Goal: Task Accomplishment & Management: Complete application form

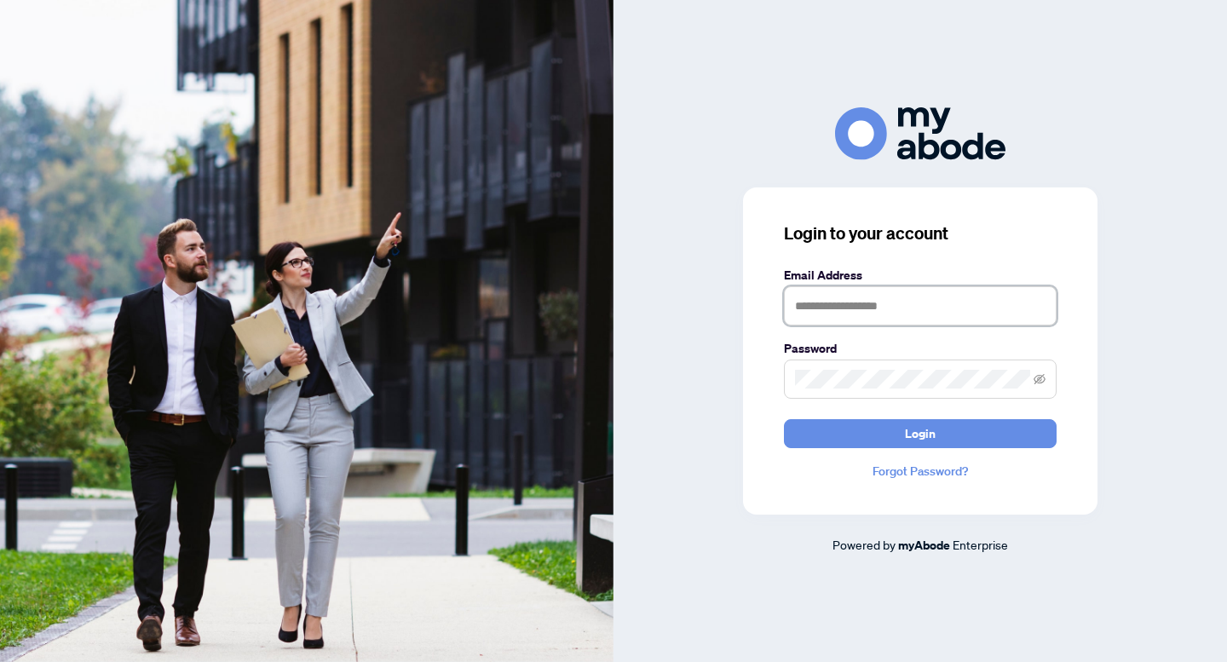
type input "**********"
click at [565, 279] on img at bounding box center [307, 331] width 614 height 662
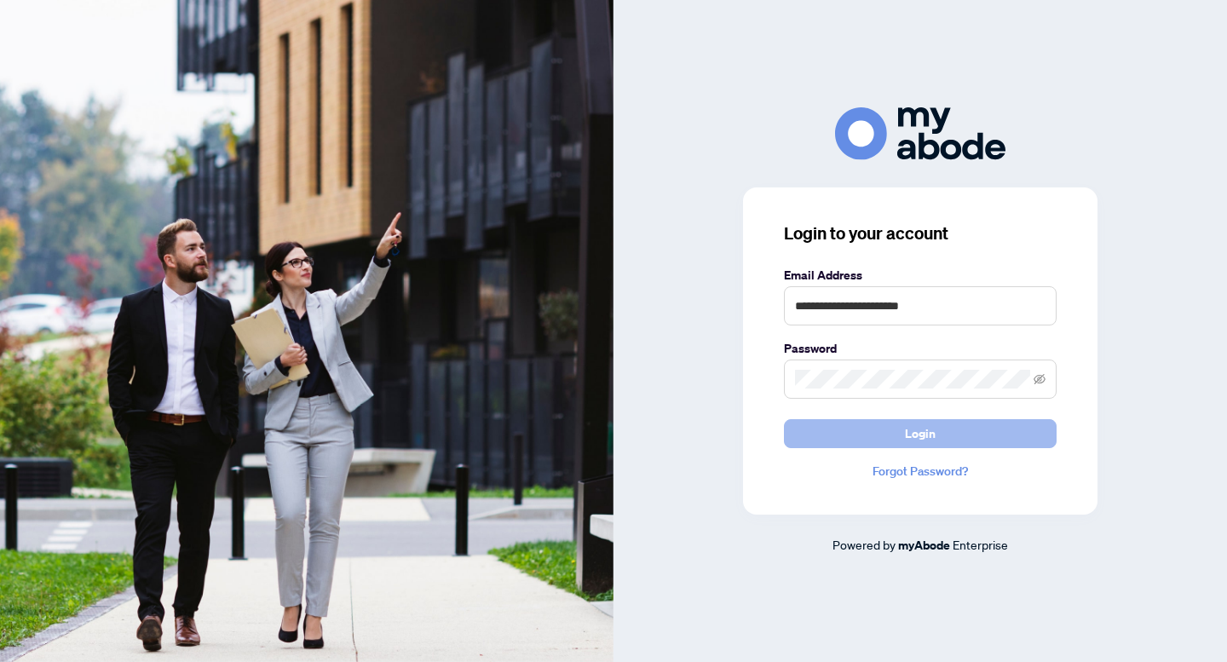
click at [885, 428] on button "Login" at bounding box center [920, 433] width 273 height 29
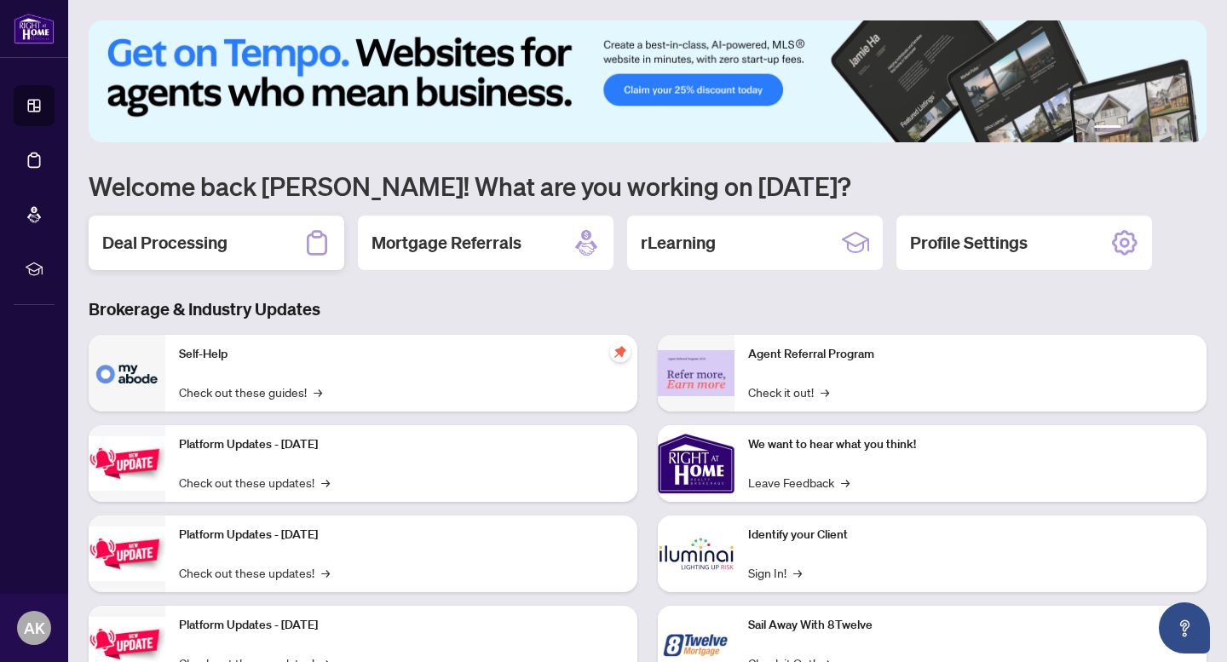
click at [168, 251] on h2 "Deal Processing" at bounding box center [164, 243] width 125 height 24
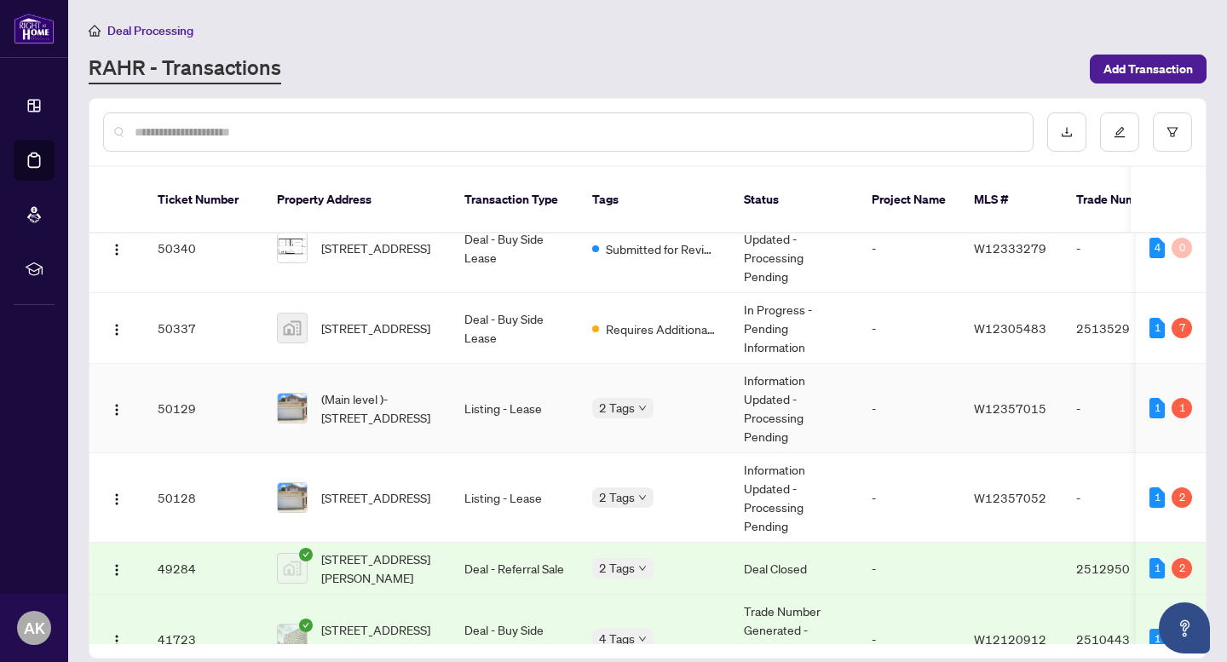
scroll to position [40, 0]
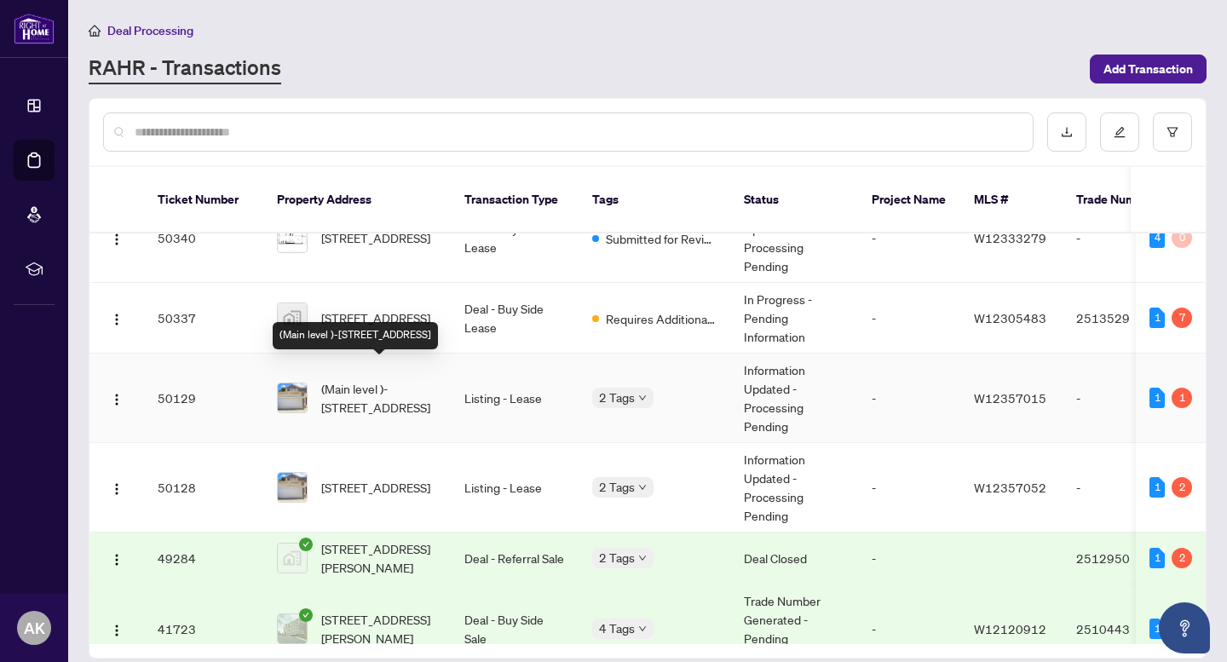
click at [369, 379] on span "(Main level )-[STREET_ADDRESS]" at bounding box center [379, 397] width 116 height 37
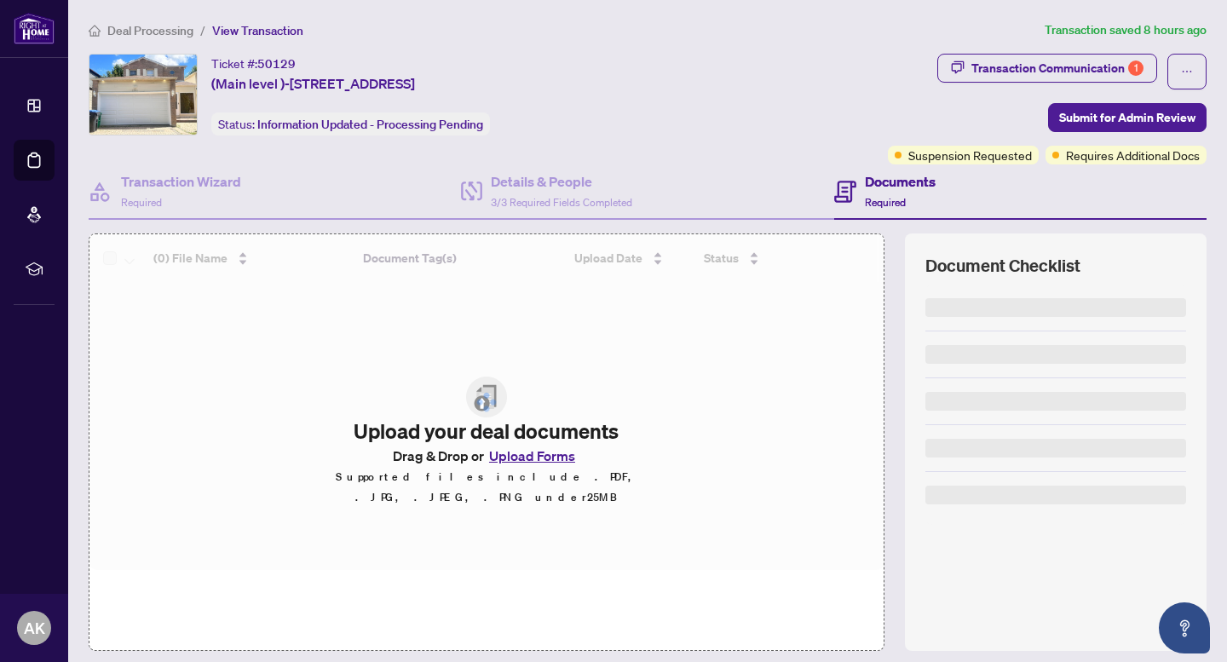
scroll to position [50, 0]
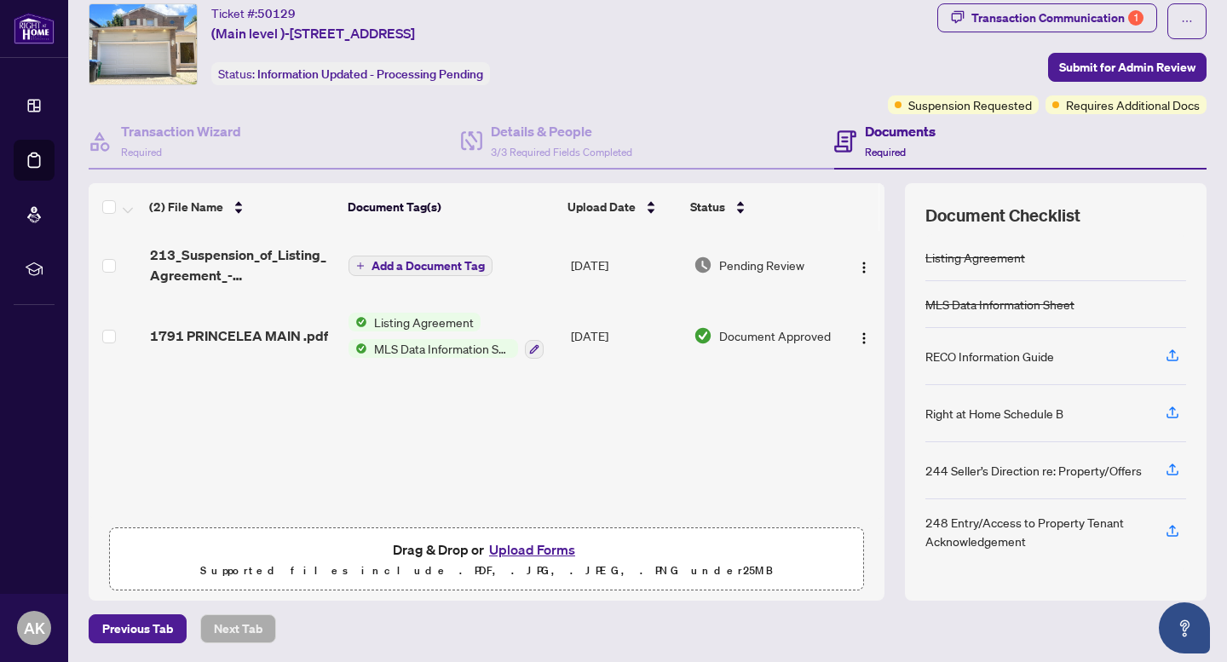
click at [545, 545] on button "Upload Forms" at bounding box center [532, 550] width 96 height 22
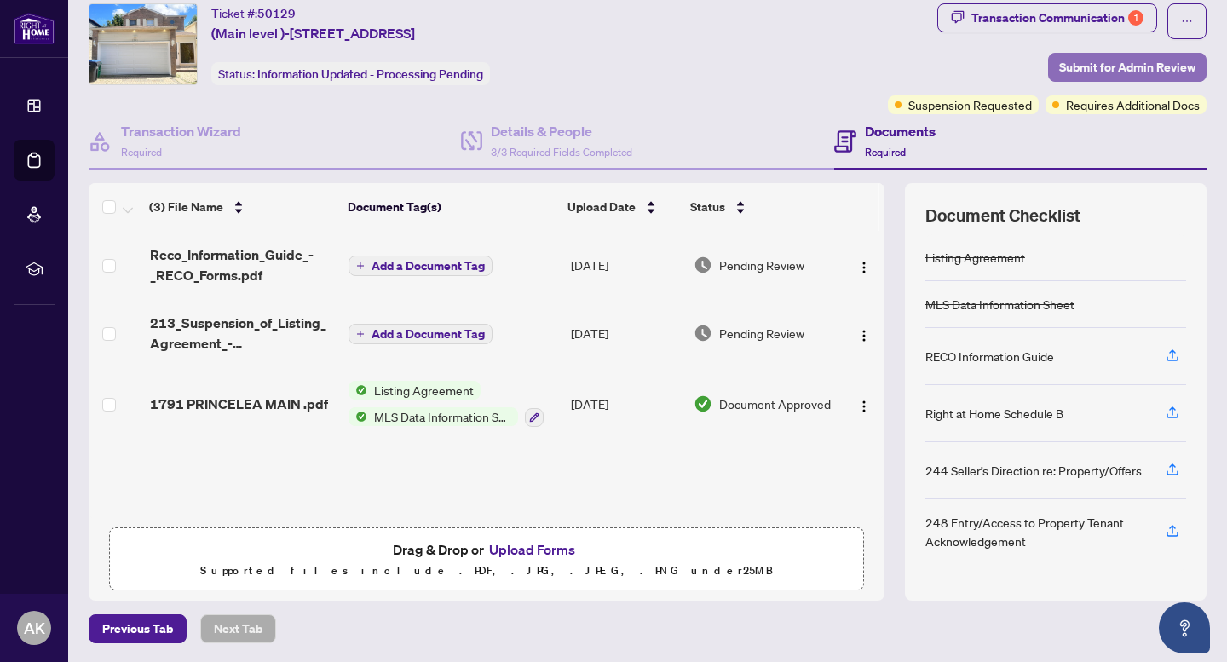
click at [1089, 76] on span "Submit for Admin Review" at bounding box center [1127, 67] width 136 height 27
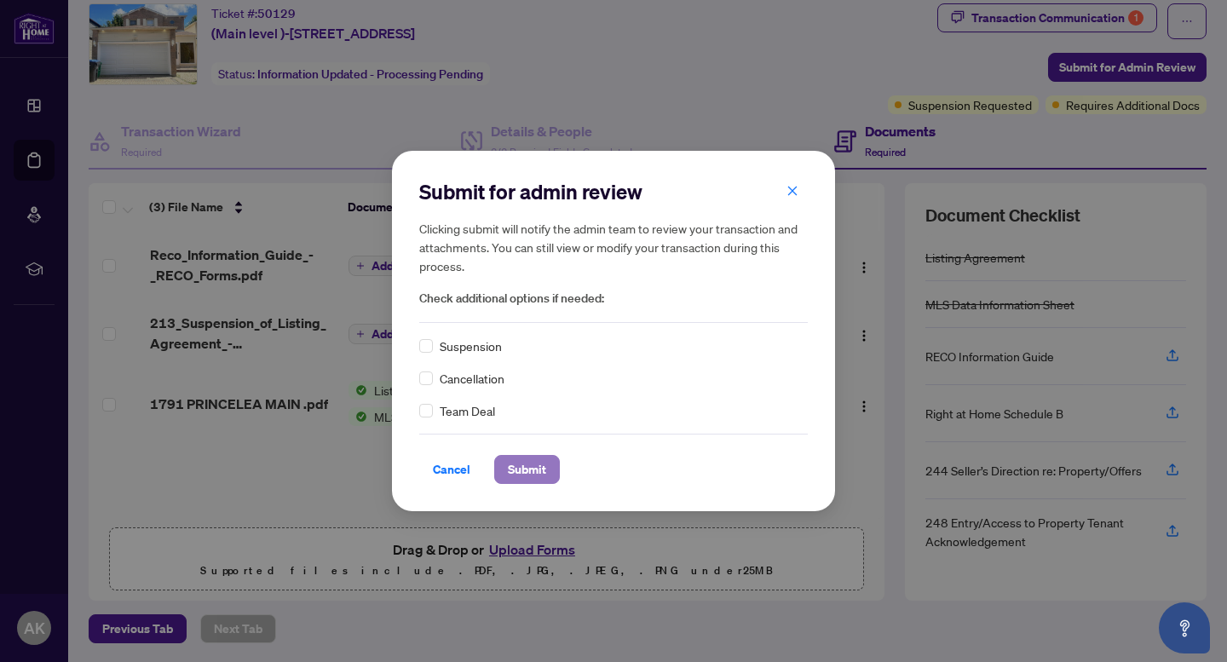
click at [535, 477] on span "Submit" at bounding box center [527, 469] width 38 height 27
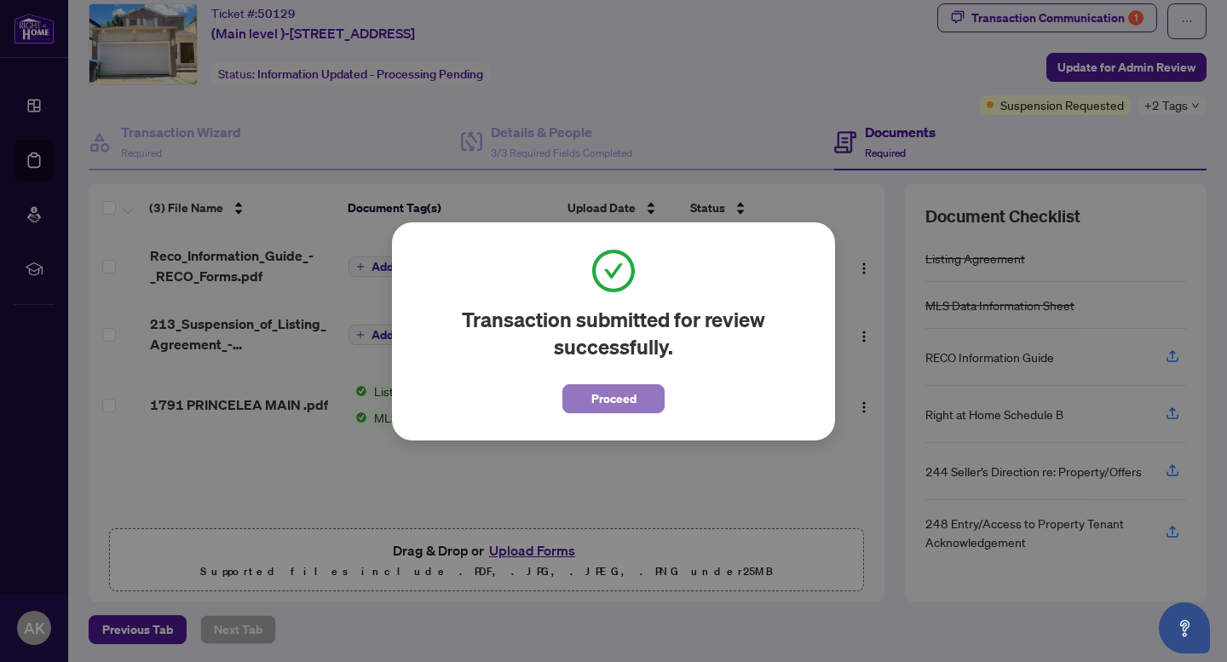
click at [626, 404] on span "Proceed" at bounding box center [613, 398] width 45 height 27
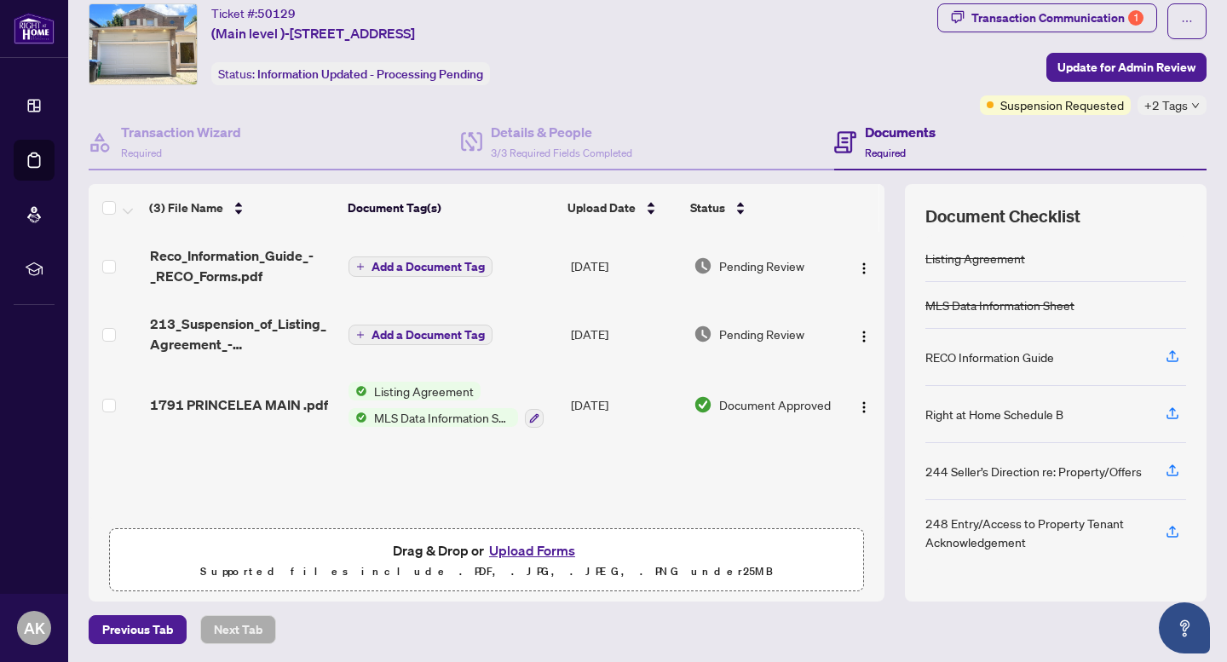
scroll to position [0, 0]
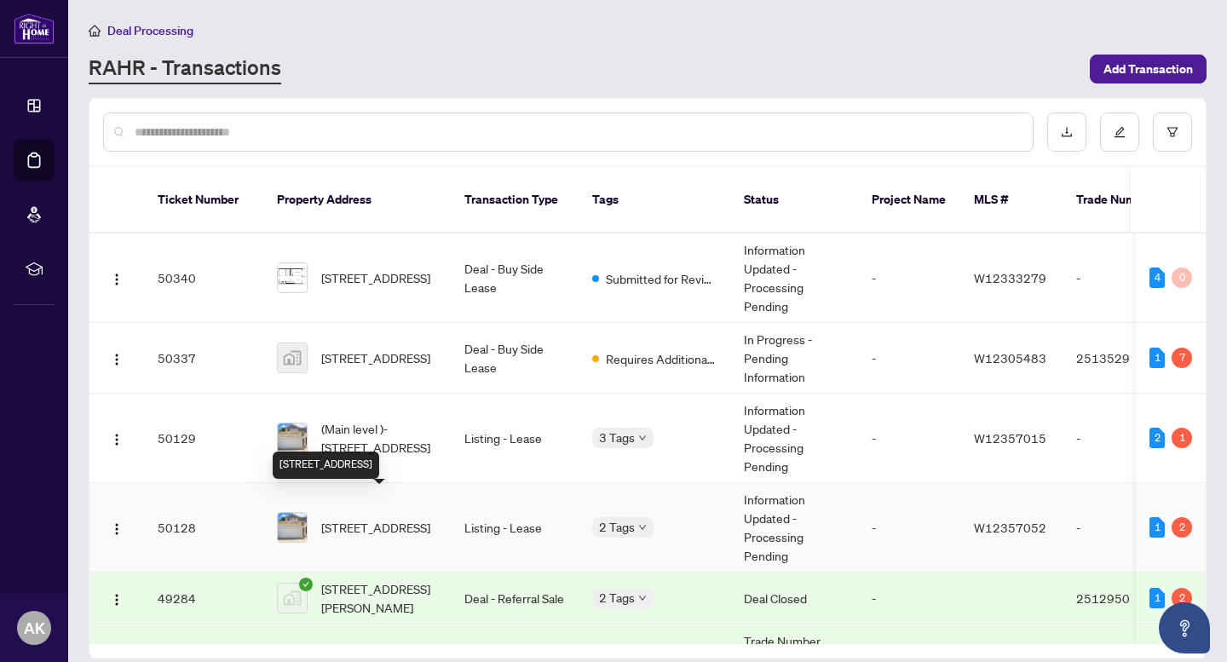
click at [380, 518] on span "[STREET_ADDRESS]" at bounding box center [375, 527] width 109 height 19
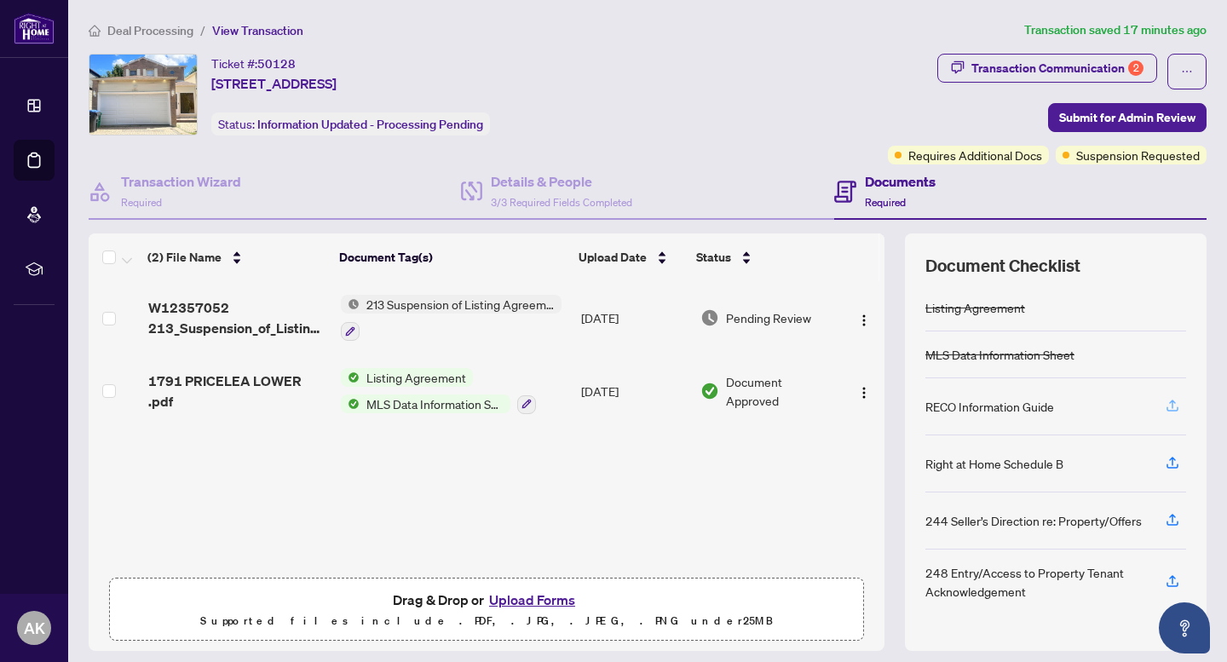
click at [1172, 403] on icon "button" at bounding box center [1172, 405] width 15 height 15
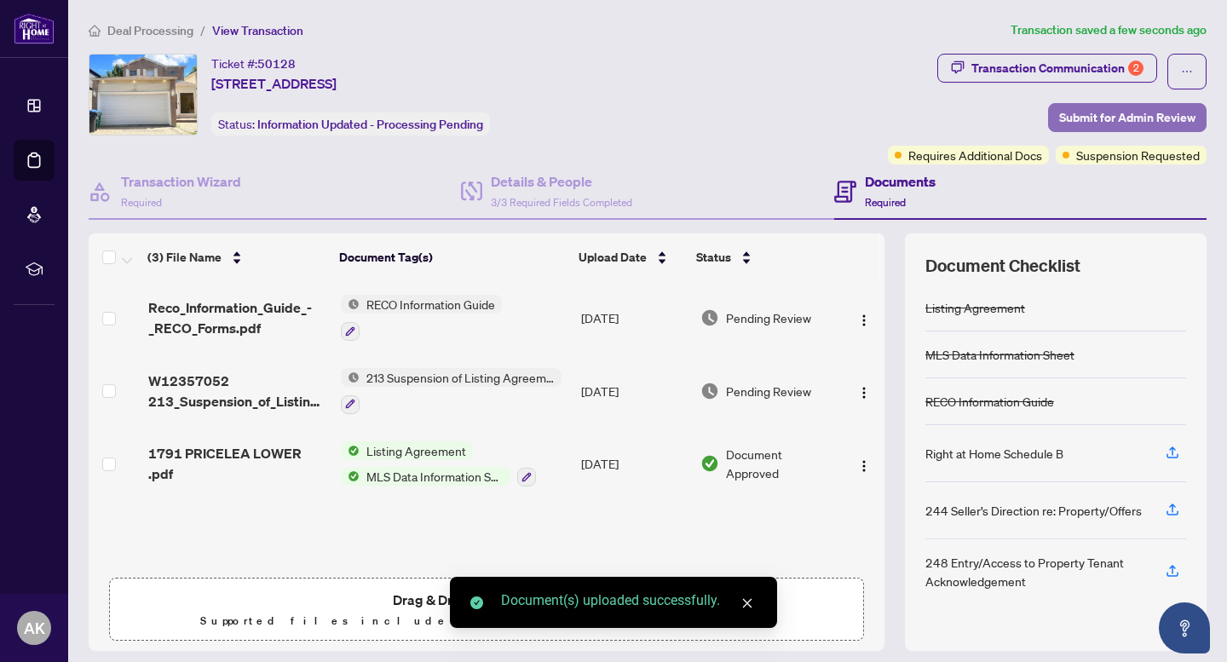
click at [1116, 115] on span "Submit for Admin Review" at bounding box center [1127, 117] width 136 height 27
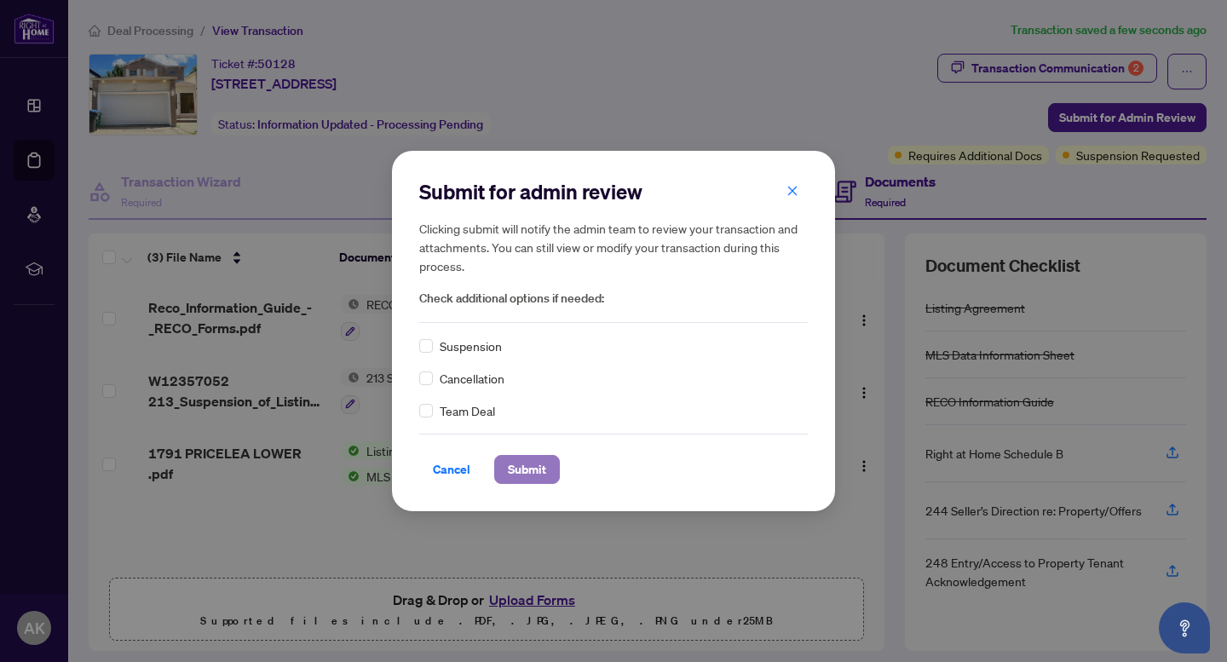
click at [542, 473] on span "Submit" at bounding box center [527, 469] width 38 height 27
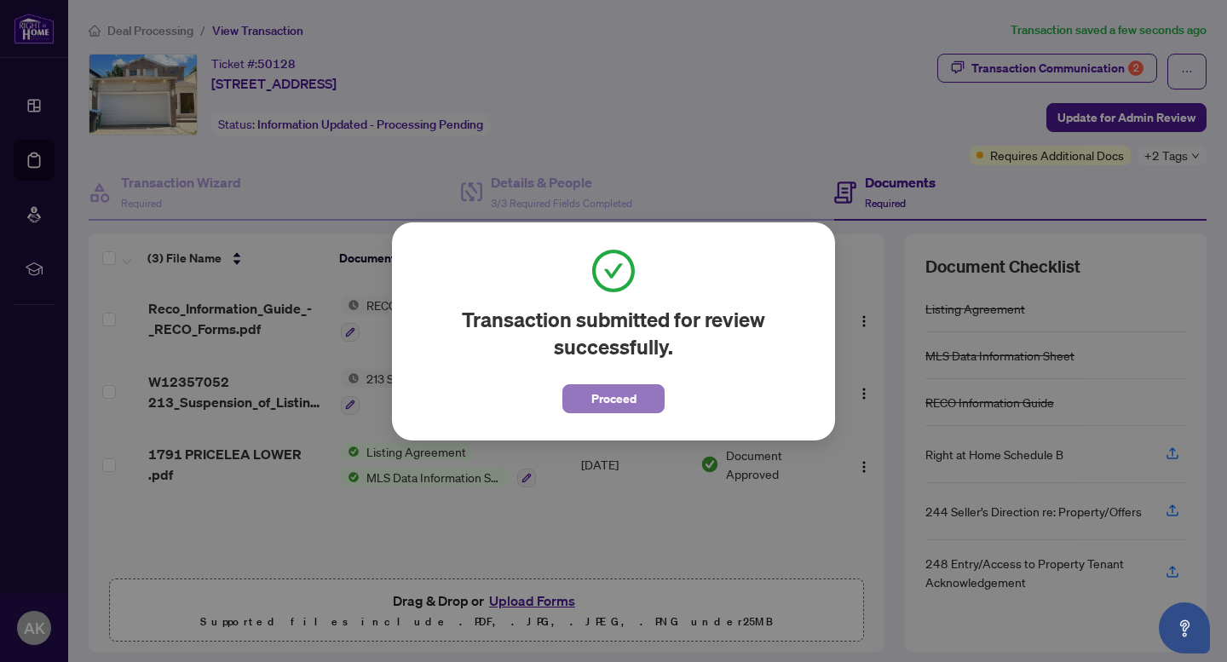
click at [617, 395] on span "Proceed" at bounding box center [613, 398] width 45 height 27
